Goal: Information Seeking & Learning: Learn about a topic

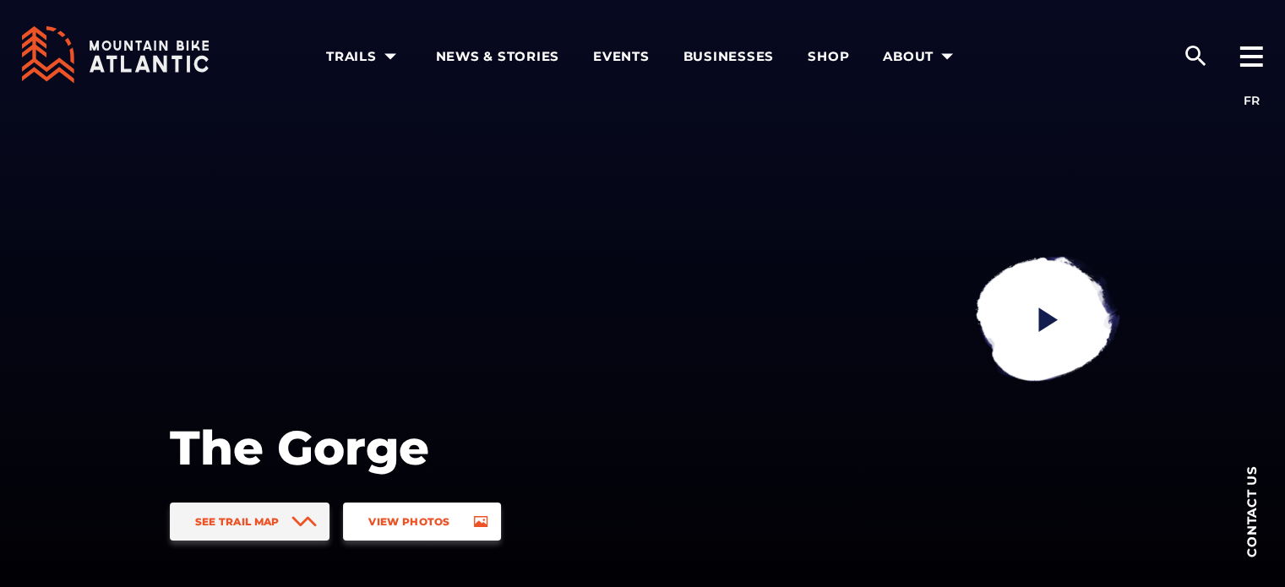
click at [401, 526] on span "View Photos" at bounding box center [408, 522] width 81 height 13
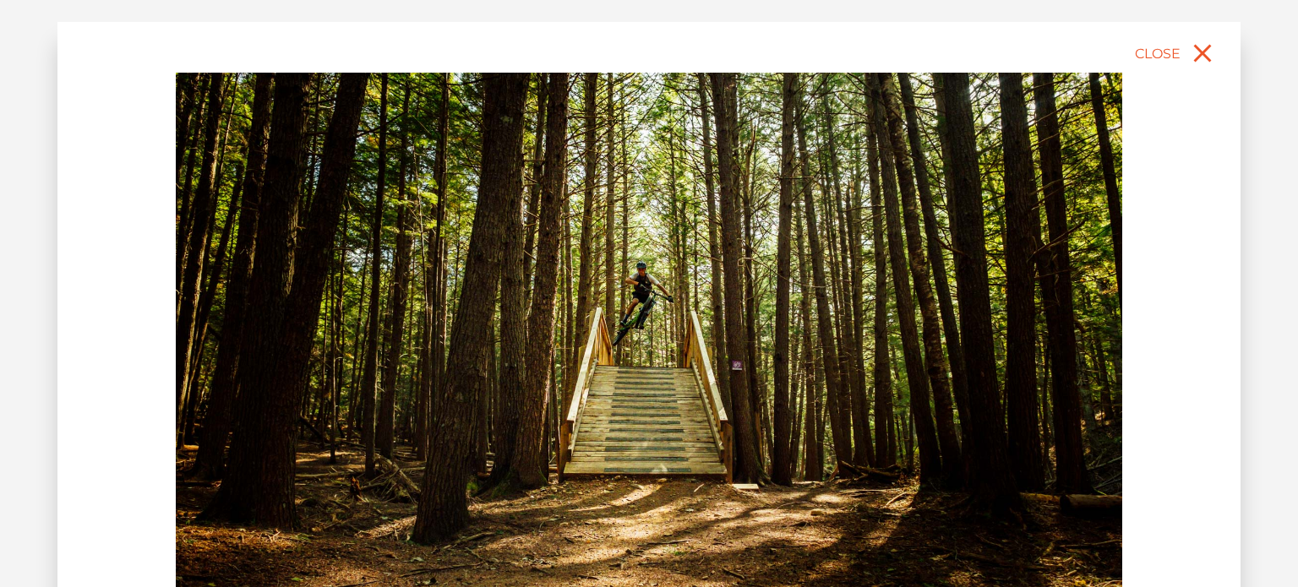
click at [670, 388] on img at bounding box center [649, 369] width 947 height 592
click at [1166, 52] on span "Close" at bounding box center [1158, 54] width 46 height 16
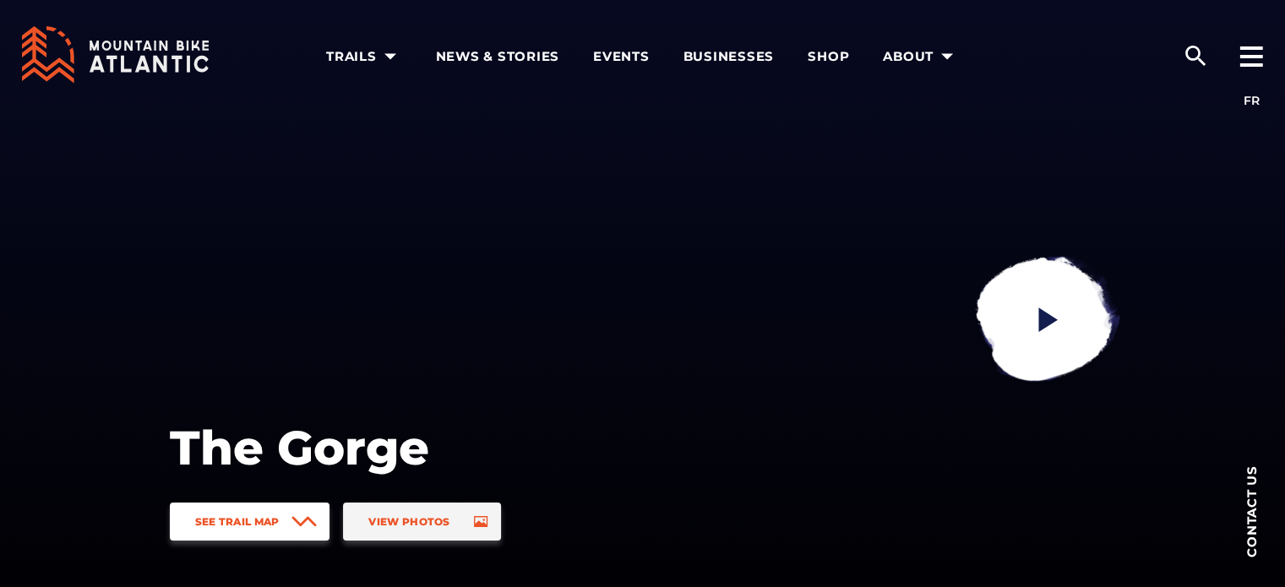
click at [278, 522] on span "See Trail Map" at bounding box center [237, 522] width 85 height 13
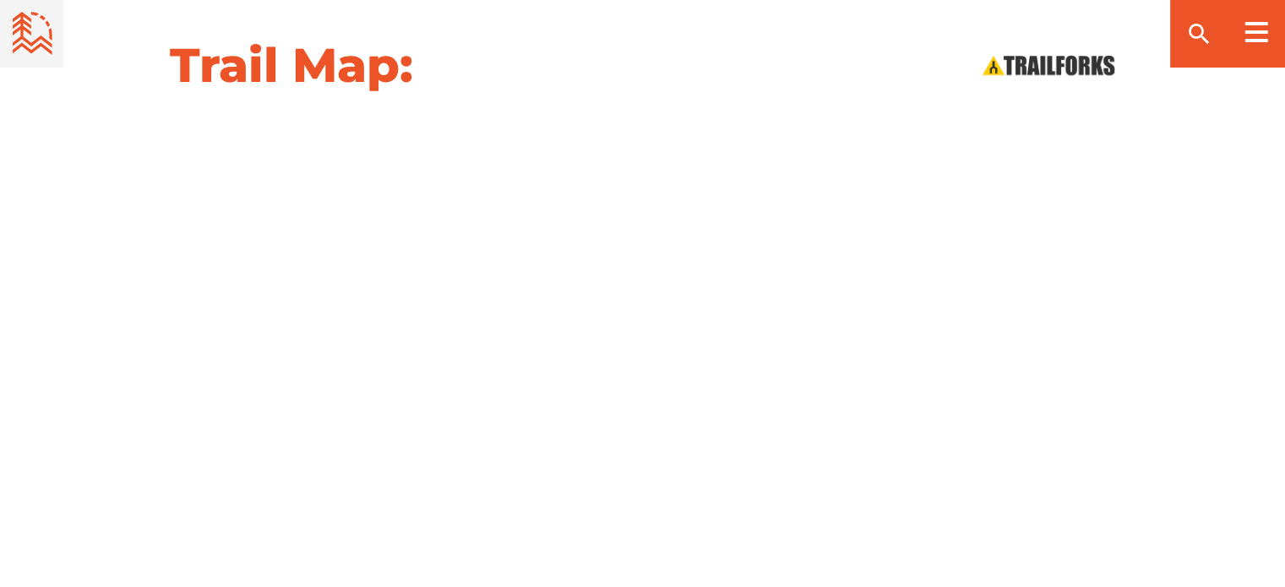
scroll to position [1768, 0]
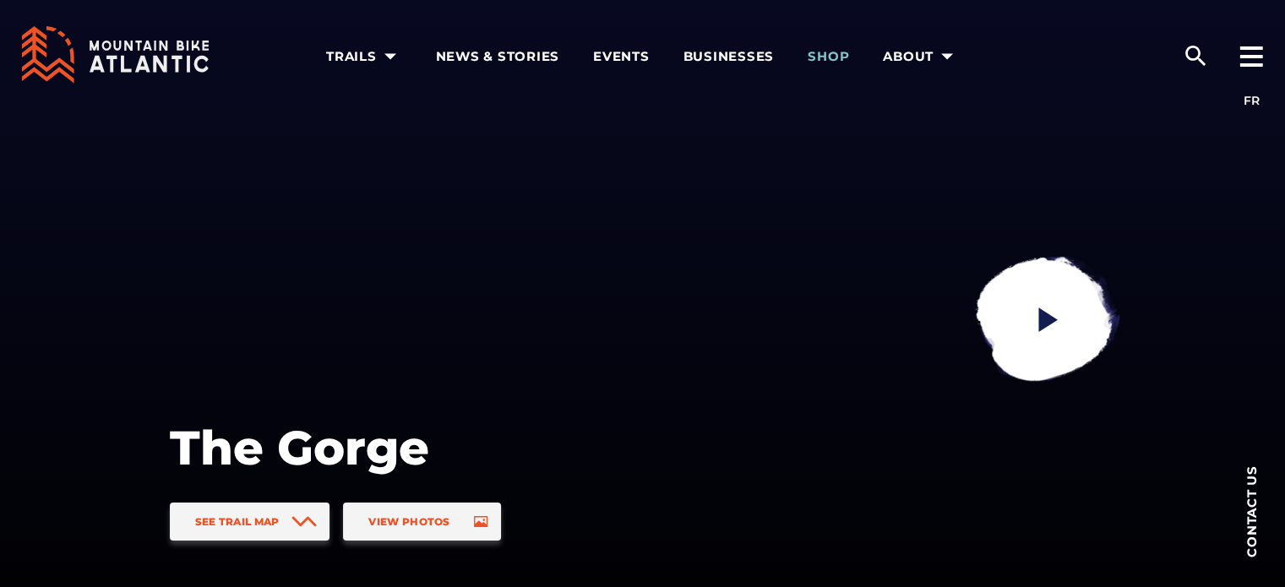
click at [832, 52] on span "Shop" at bounding box center [828, 56] width 41 height 17
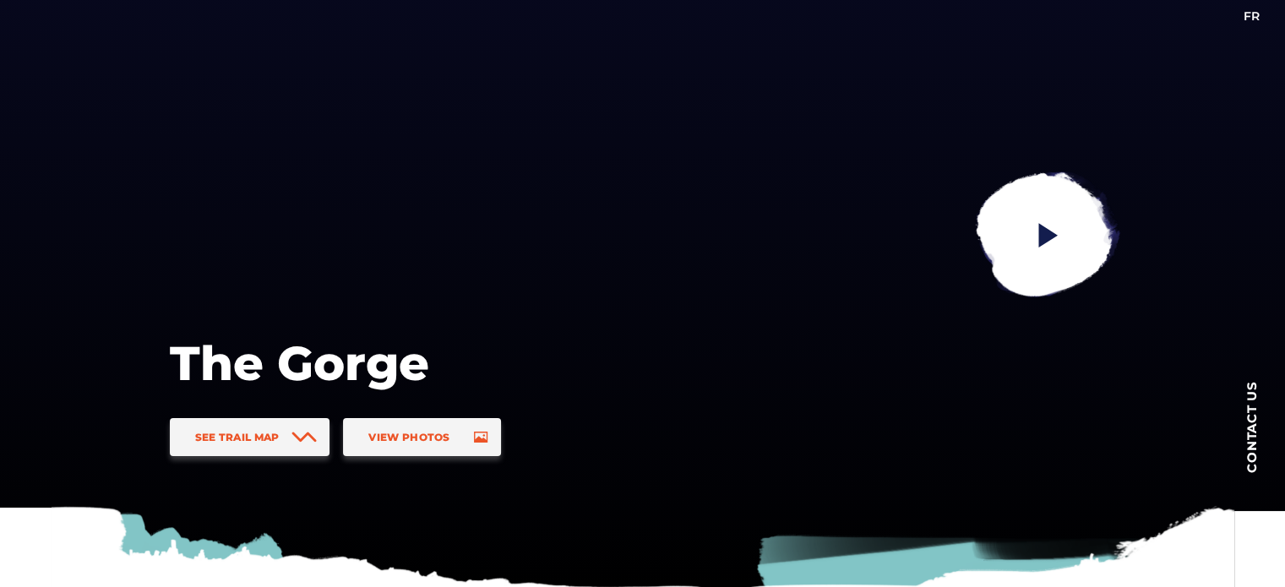
scroll to position [148, 0]
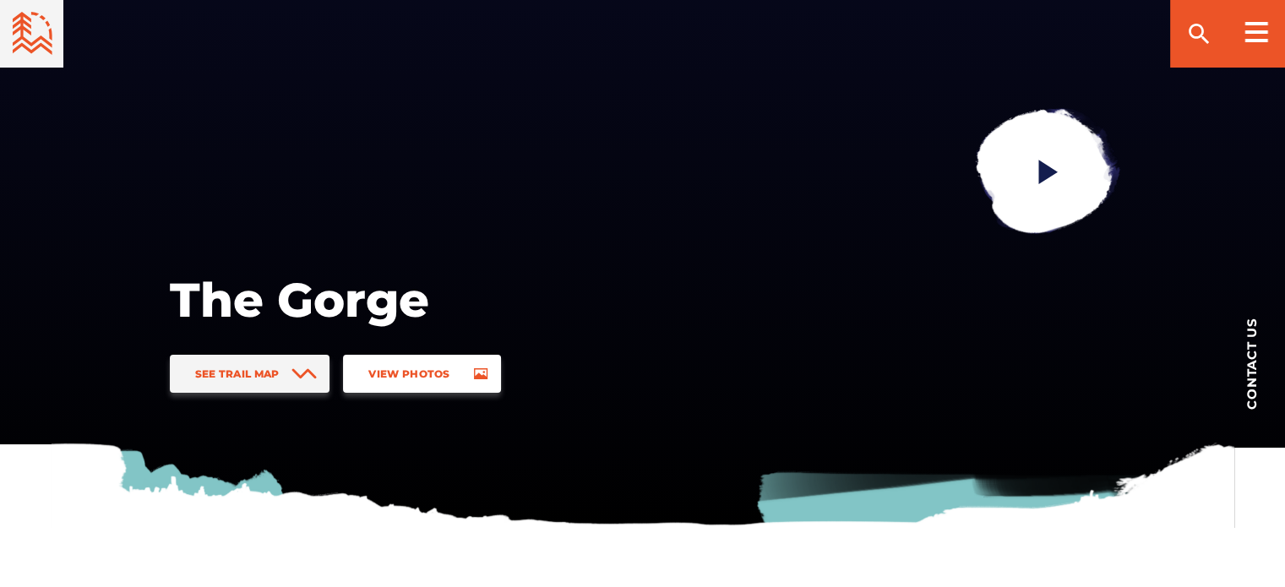
click at [436, 368] on span "View Photos" at bounding box center [408, 374] width 81 height 13
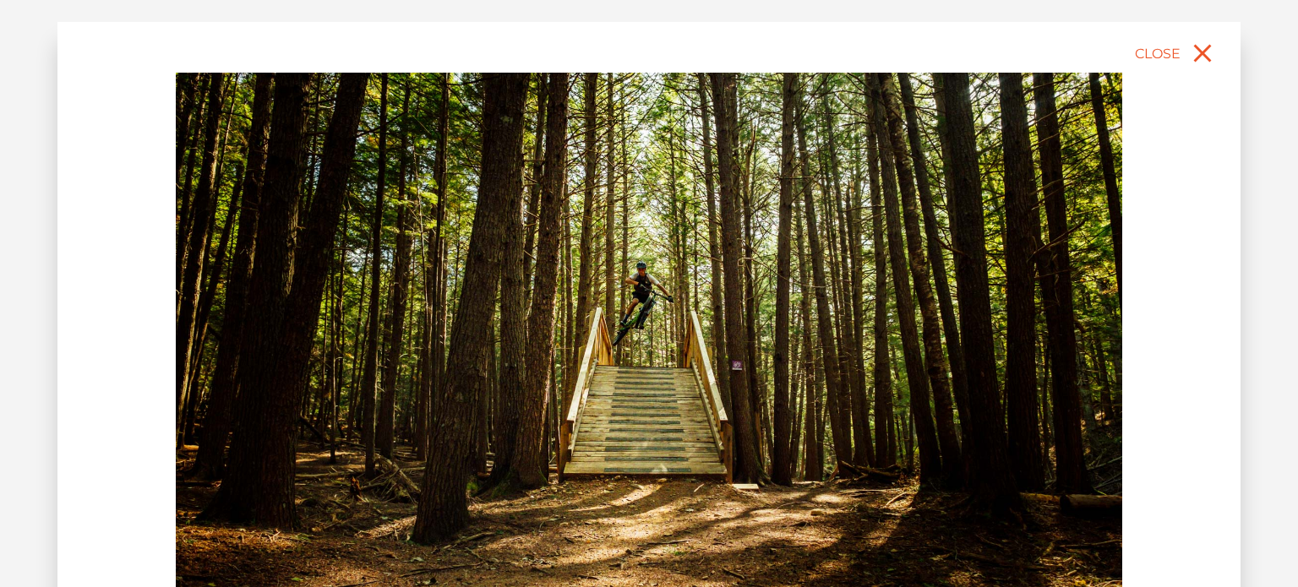
click at [1127, 358] on div "slide 2 of 14" at bounding box center [648, 404] width 1183 height 764
click at [1161, 46] on button "Close" at bounding box center [1177, 53] width 90 height 37
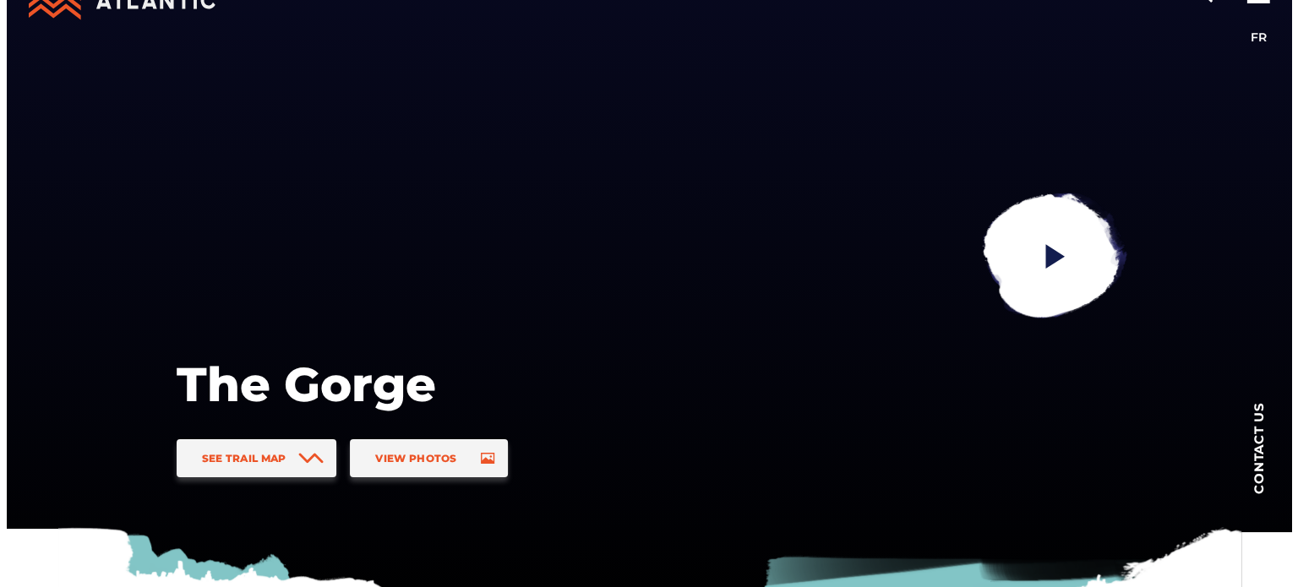
scroll to position [42, 0]
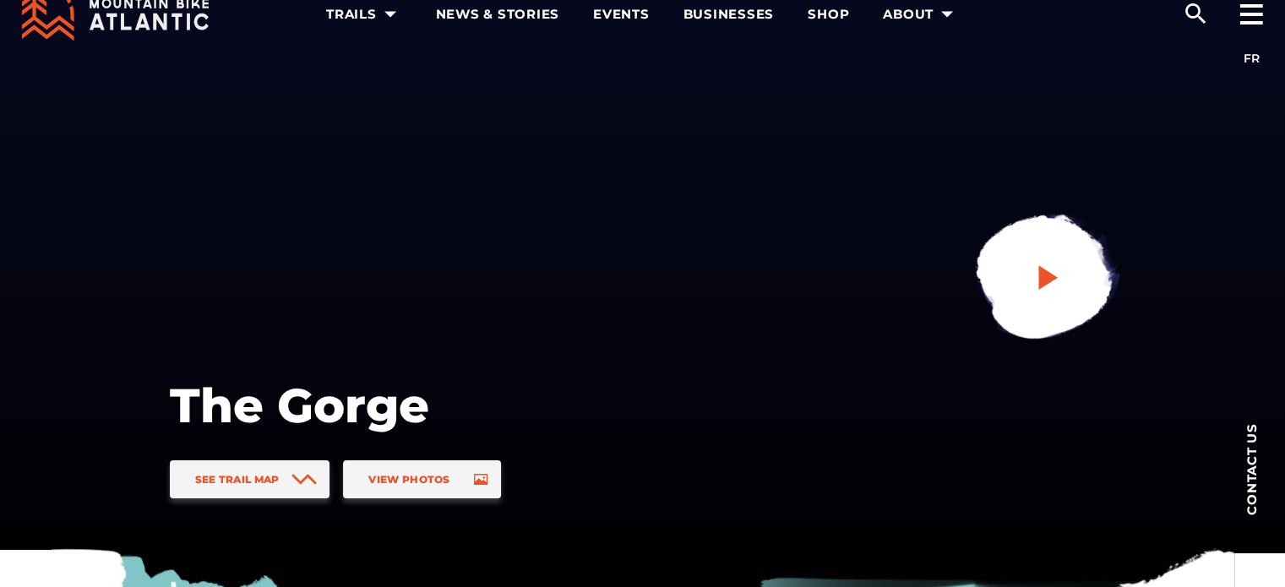
click at [1058, 275] on icon "play" at bounding box center [1048, 277] width 30 height 30
